Goal: Task Accomplishment & Management: Manage account settings

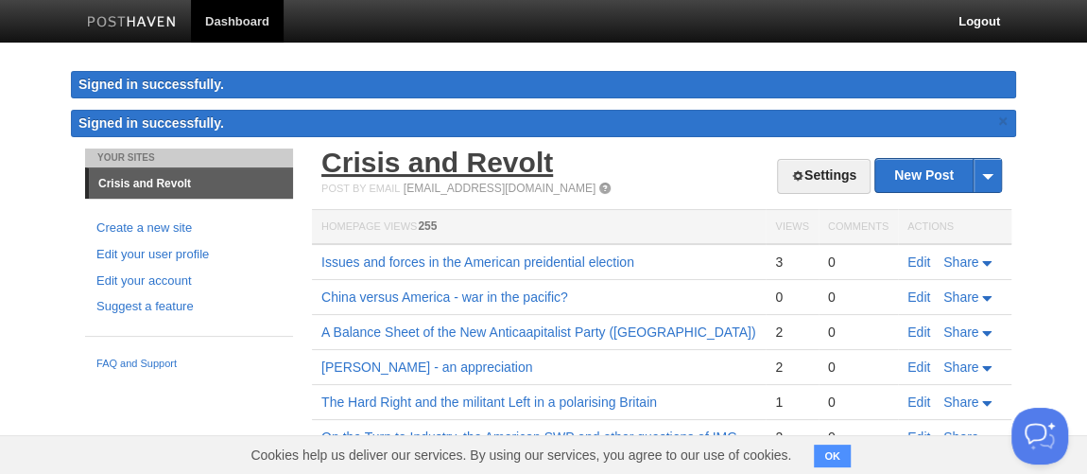
click at [452, 170] on link "Crisis and Revolt" at bounding box center [438, 162] width 232 height 31
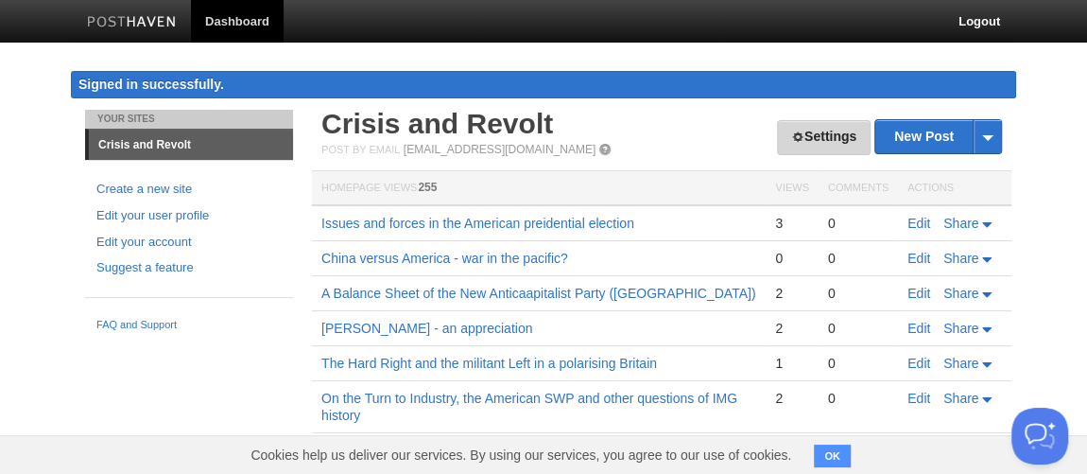
click at [820, 140] on link "Settings" at bounding box center [824, 137] width 94 height 35
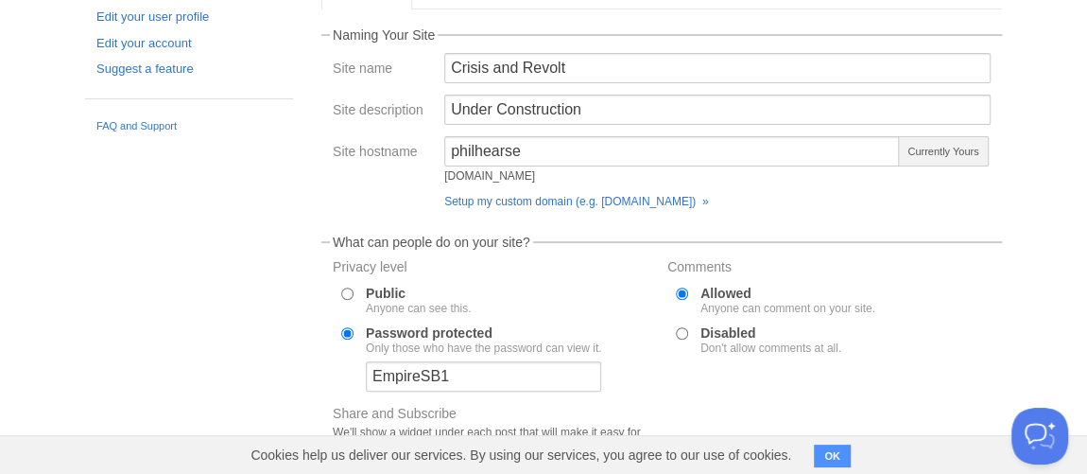
scroll to position [101, 0]
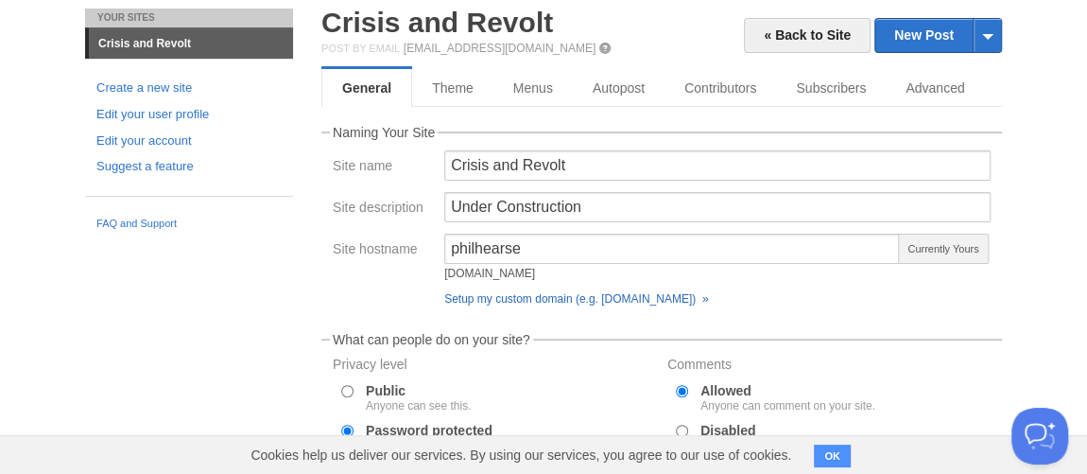
click at [708, 302] on link "Setup my custom domain (e.g. [DOMAIN_NAME]) »" at bounding box center [576, 298] width 264 height 13
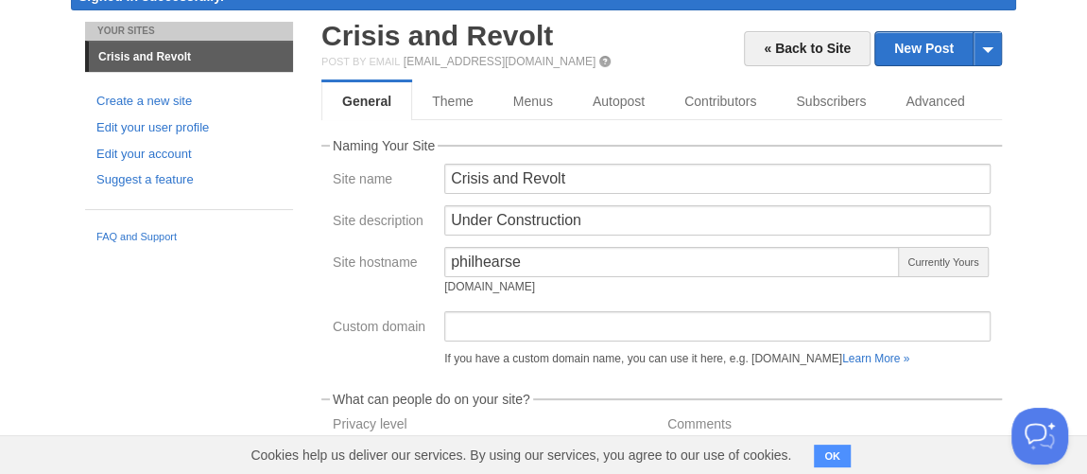
scroll to position [4, 0]
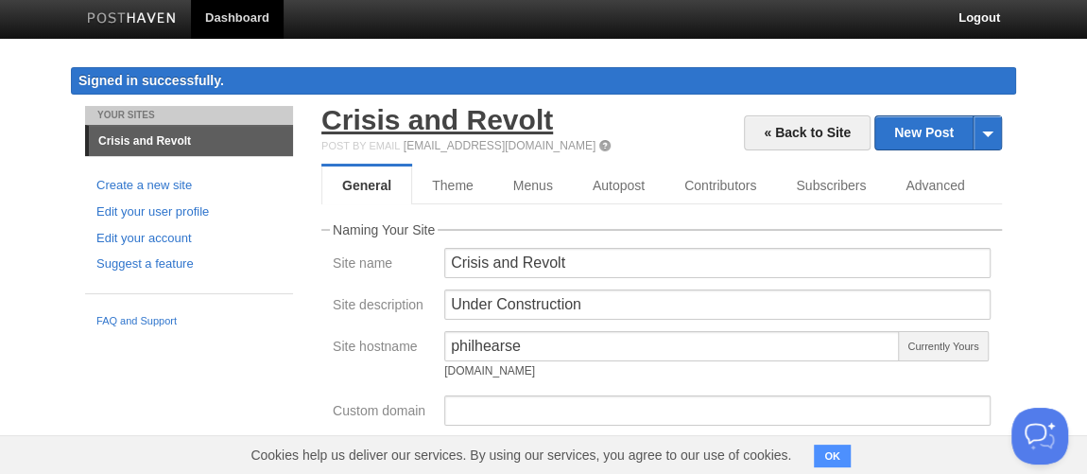
click at [339, 129] on link "Crisis and Revolt" at bounding box center [438, 119] width 232 height 31
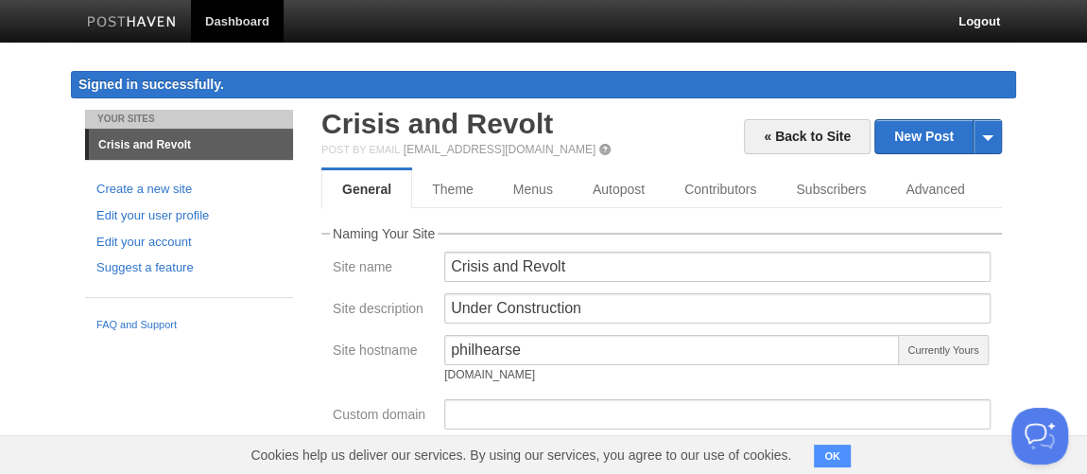
scroll to position [0, 0]
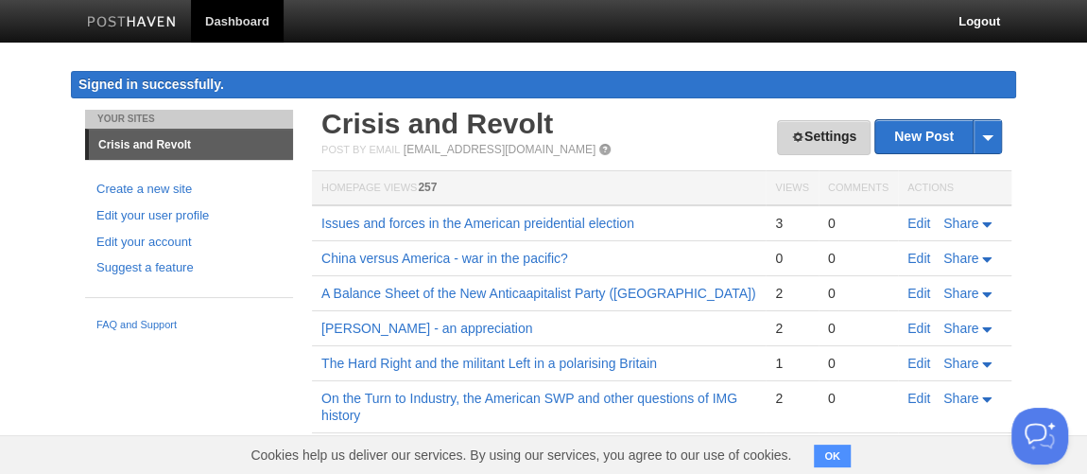
click at [817, 139] on link "Settings" at bounding box center [824, 137] width 94 height 35
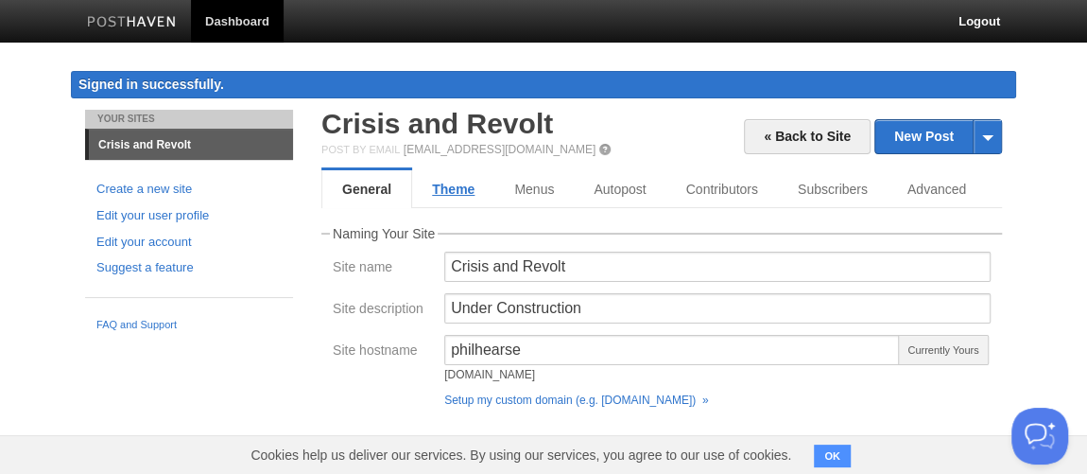
click at [453, 198] on link "Theme" at bounding box center [453, 189] width 82 height 38
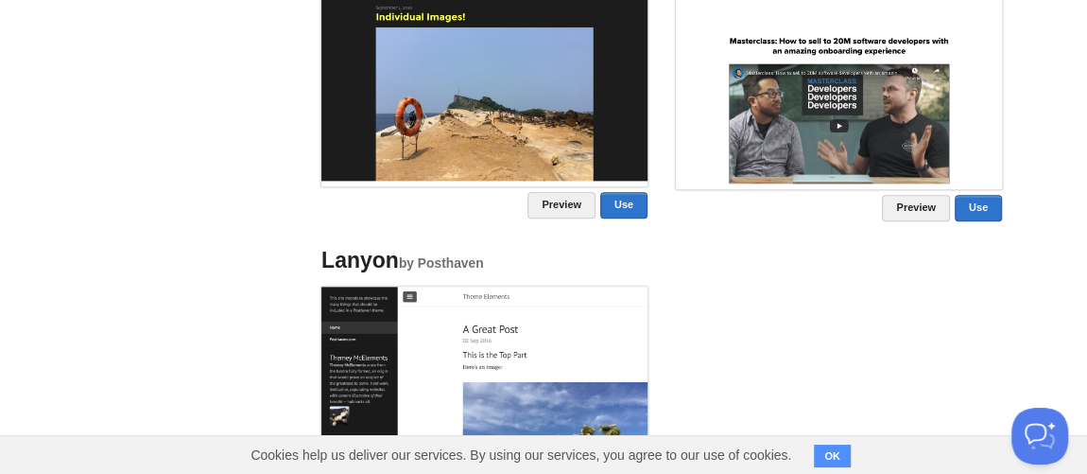
scroll to position [1002, 0]
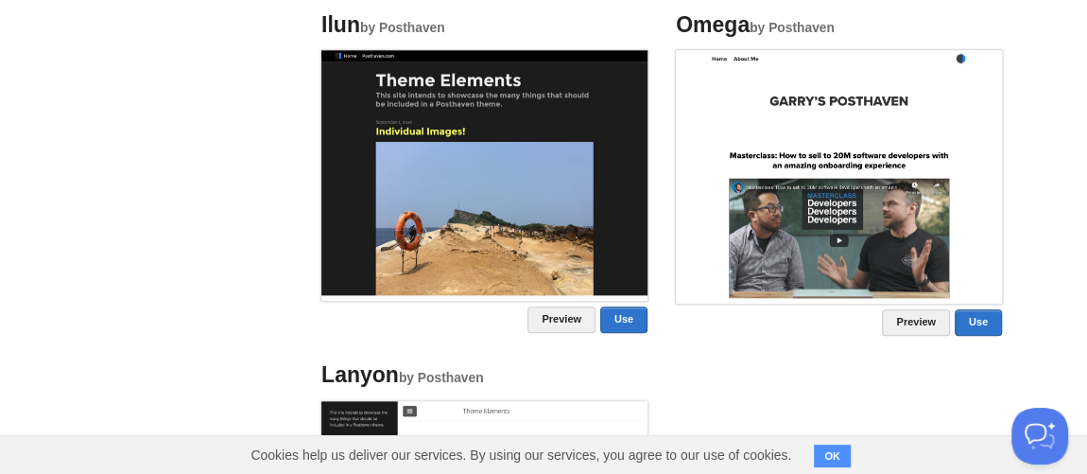
click at [860, 224] on img at bounding box center [839, 174] width 326 height 248
click at [852, 226] on img at bounding box center [839, 174] width 326 height 248
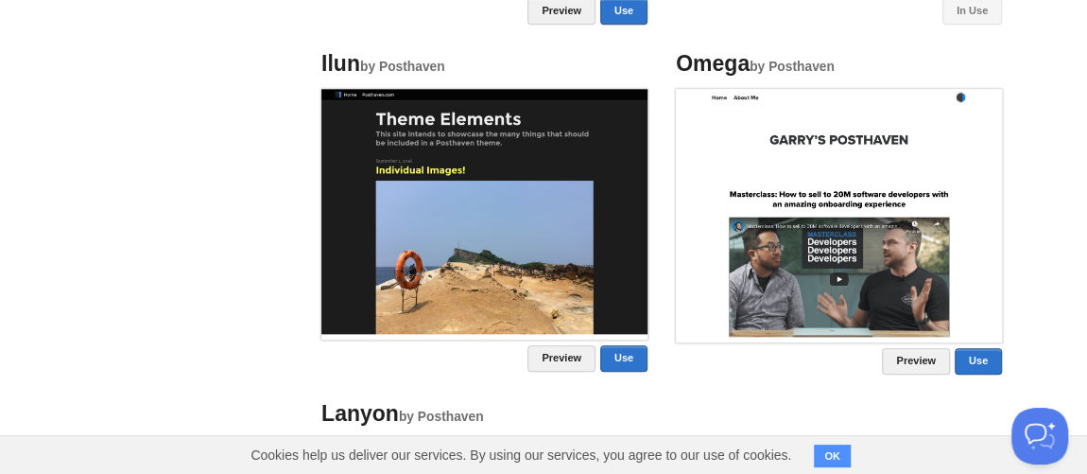
scroll to position [953, 0]
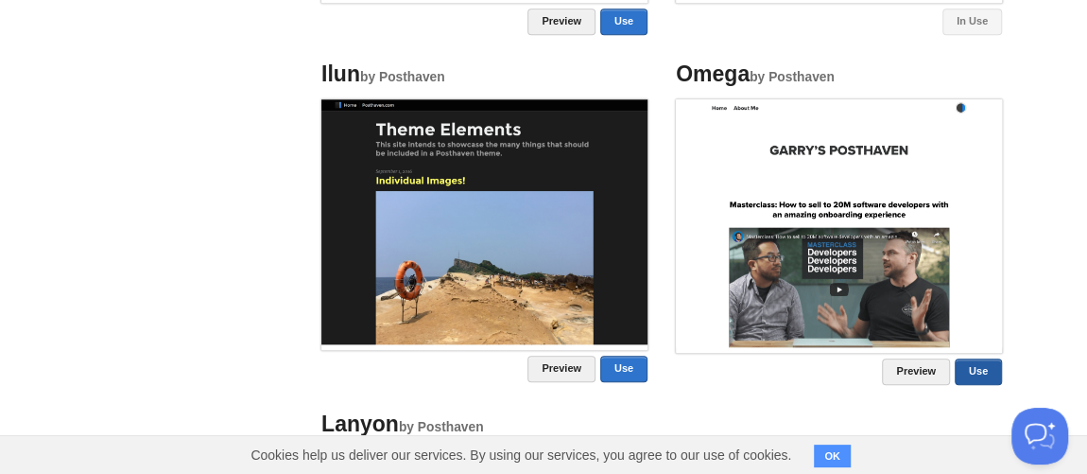
click at [959, 366] on link "Use" at bounding box center [978, 371] width 47 height 26
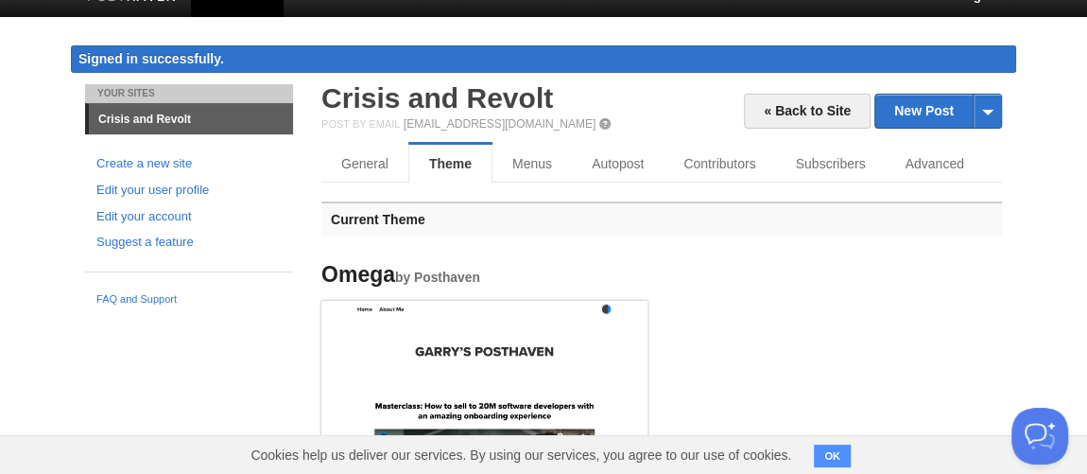
scroll to position [0, 0]
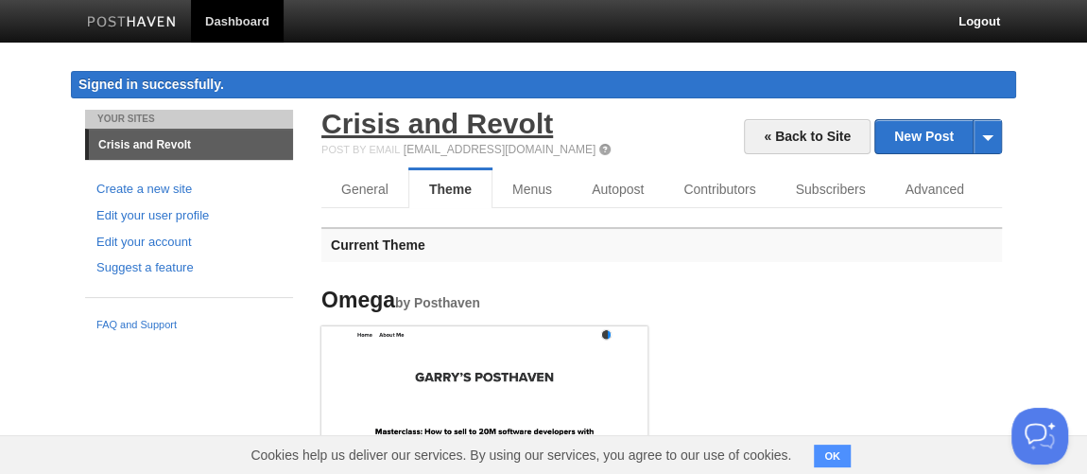
click at [468, 125] on link "Crisis and Revolt" at bounding box center [438, 123] width 232 height 31
click at [474, 188] on link "Theme" at bounding box center [450, 189] width 84 height 38
click at [455, 195] on link "Theme" at bounding box center [450, 189] width 84 height 38
click at [455, 186] on link "Theme" at bounding box center [450, 189] width 84 height 38
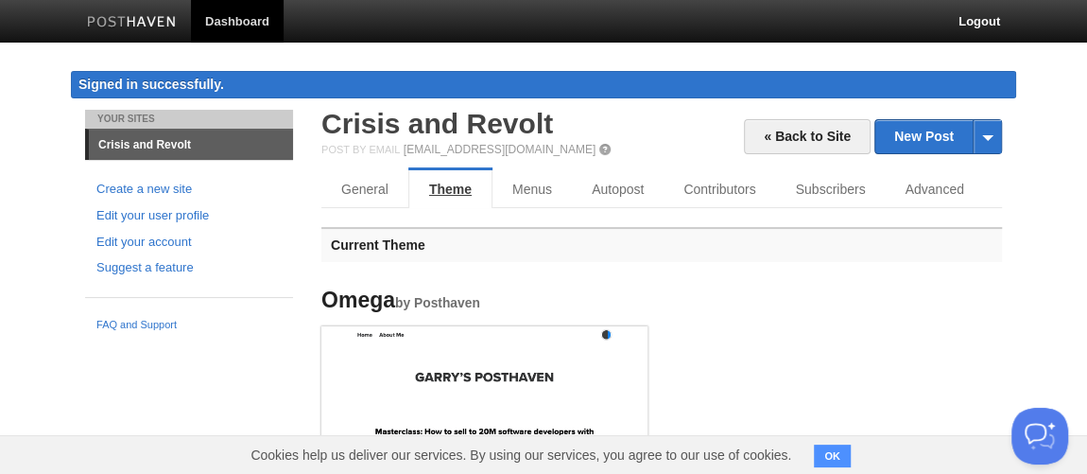
click at [455, 186] on link "Theme" at bounding box center [450, 189] width 84 height 38
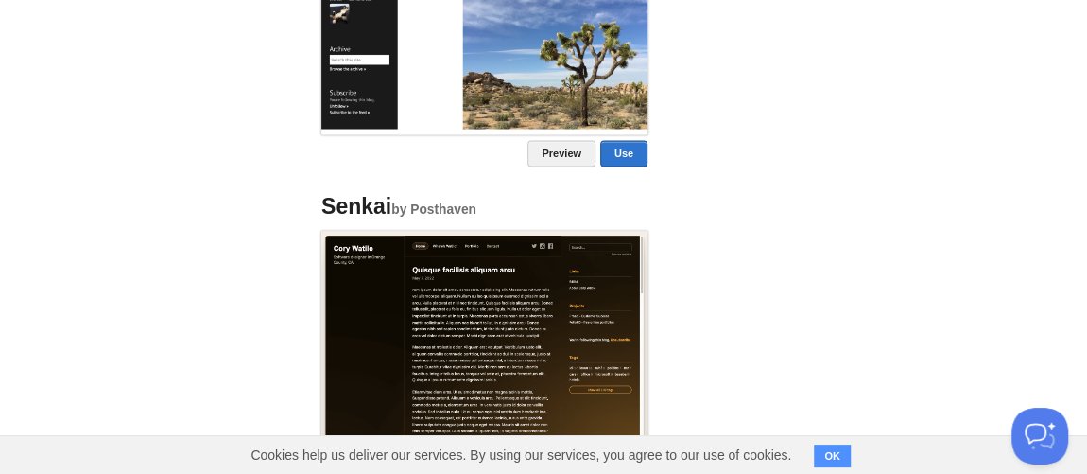
scroll to position [1869, 0]
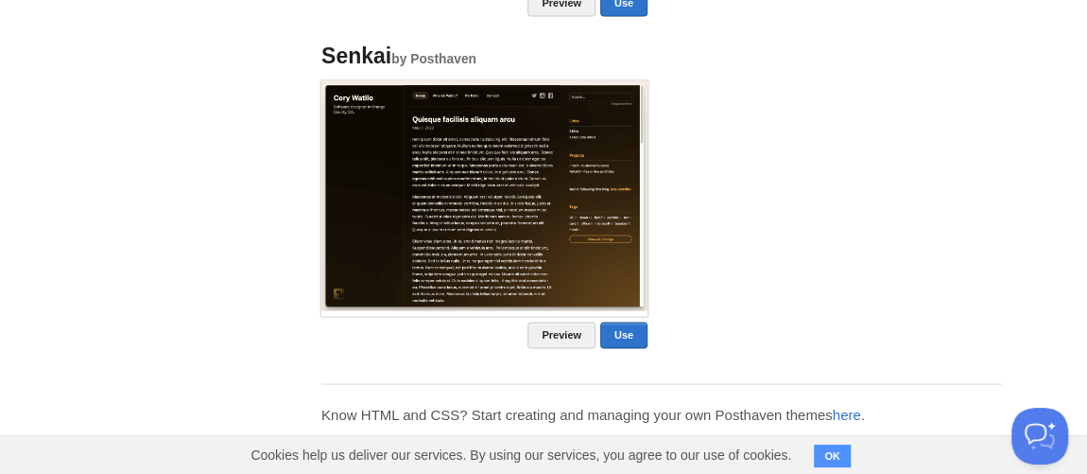
click at [517, 215] on img at bounding box center [485, 195] width 326 height 229
click at [623, 334] on link "Use" at bounding box center [623, 335] width 47 height 26
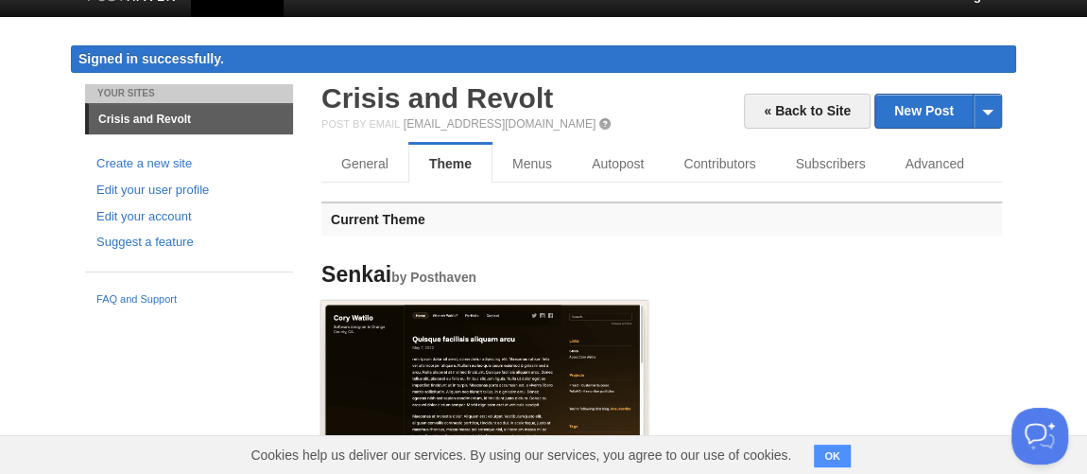
scroll to position [0, 0]
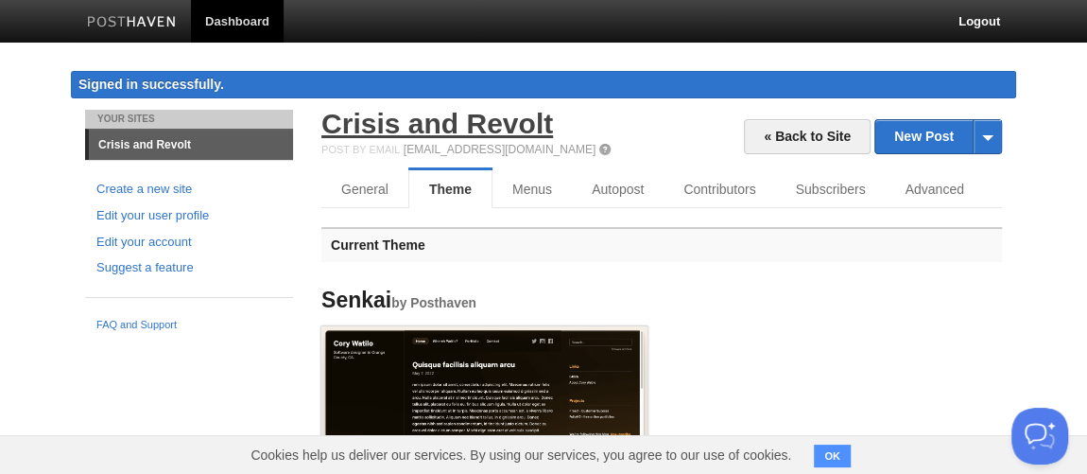
click at [425, 118] on link "Crisis and Revolt" at bounding box center [438, 123] width 232 height 31
